Goal: Task Accomplishment & Management: Manage account settings

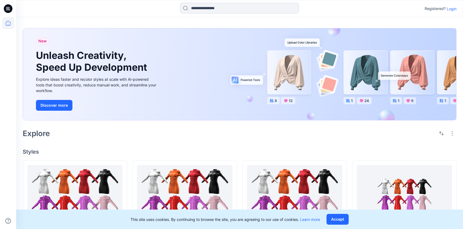
click at [452, 11] on p "Login" at bounding box center [452, 9] width 10 height 6
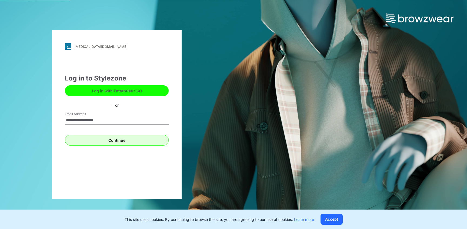
type input "**********"
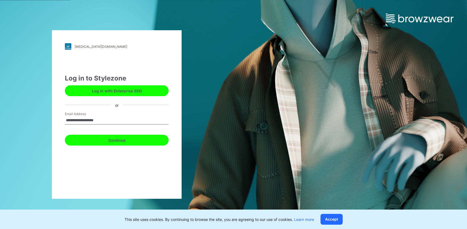
click at [151, 136] on button "Continue" at bounding box center [117, 140] width 104 height 11
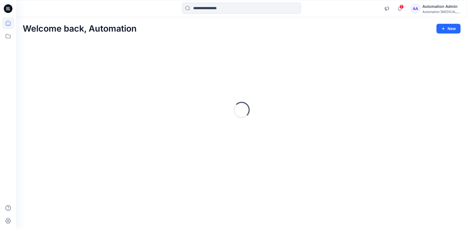
click at [441, 6] on div "Automation Admin" at bounding box center [442, 6] width 38 height 6
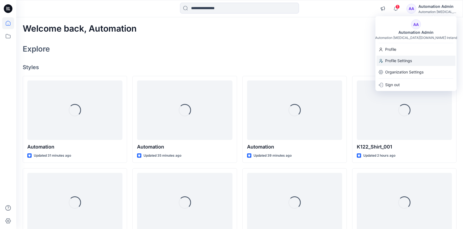
click at [416, 58] on div "Profile Settings" at bounding box center [416, 61] width 79 height 10
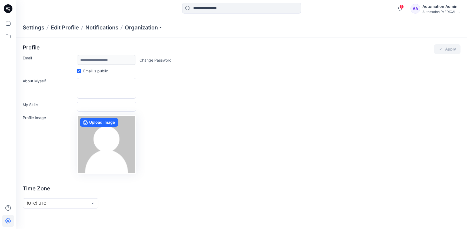
click at [432, 8] on div "Automation Admin" at bounding box center [442, 6] width 38 height 6
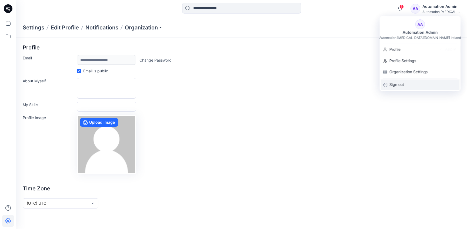
click at [419, 82] on div "Sign out" at bounding box center [420, 85] width 79 height 10
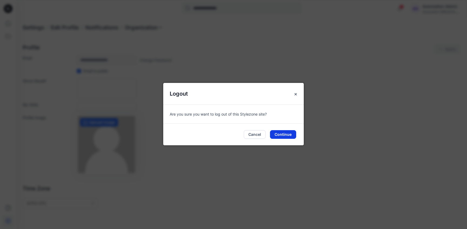
click at [286, 136] on button "Continue" at bounding box center [283, 134] width 26 height 9
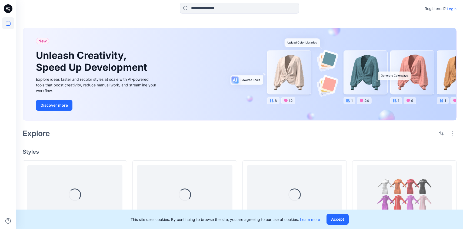
click at [452, 9] on p "Login" at bounding box center [452, 9] width 10 height 6
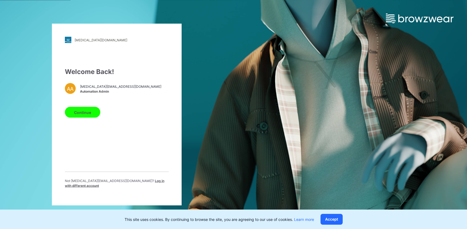
click at [141, 183] on span "Log in with different account" at bounding box center [115, 183] width 100 height 9
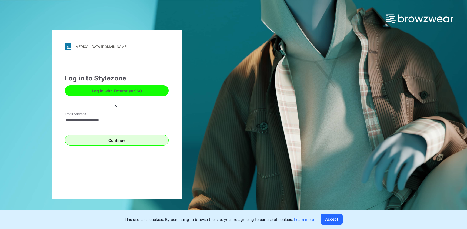
type input "**********"
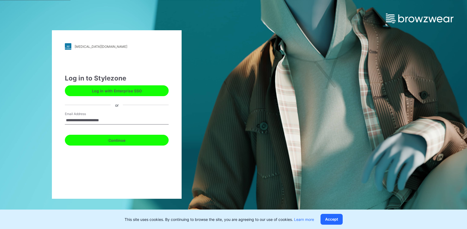
click at [115, 141] on button "Continue" at bounding box center [117, 140] width 104 height 11
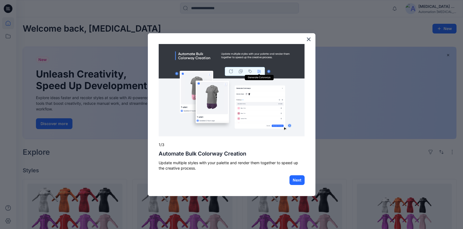
scroll to position [191, 0]
